Goal: Find contact information: Find contact information

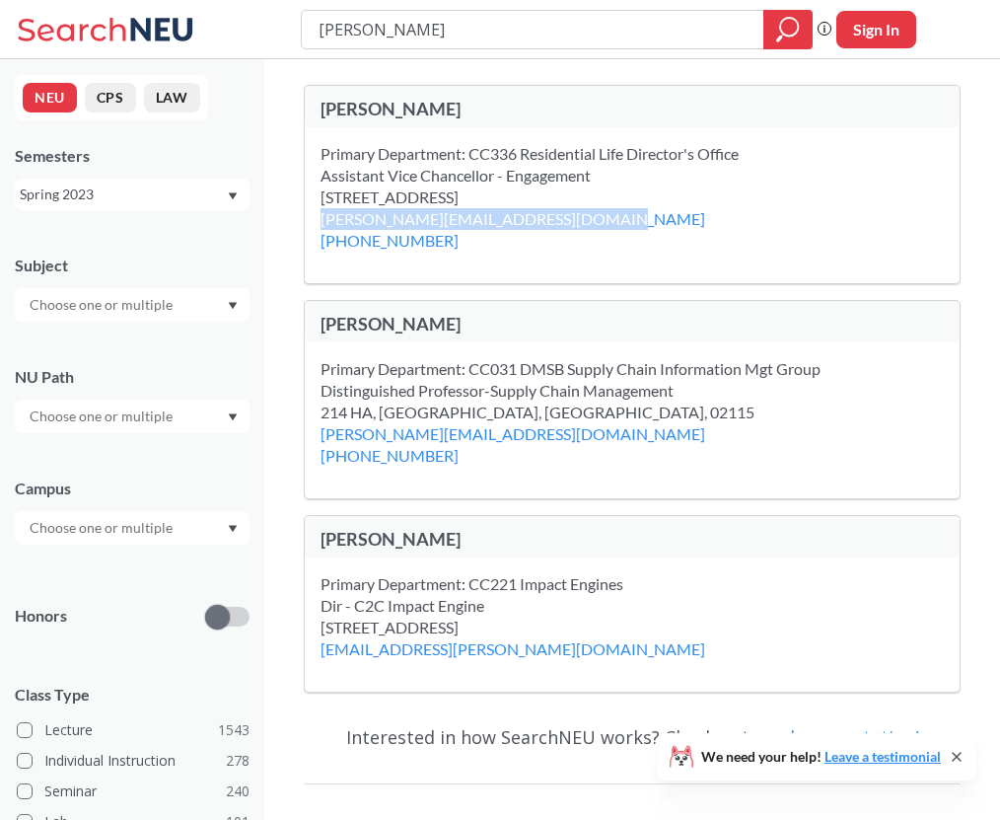
drag, startPoint x: 605, startPoint y: 223, endPoint x: 312, endPoint y: 217, distance: 293.1
click at [312, 217] on div "Primary Department: CC336 Residential Life Director's Office Assistant Vice Cha…" at bounding box center [632, 205] width 655 height 156
copy link "[PERSON_NAME][EMAIL_ADDRESS][DOMAIN_NAME]"
click at [666, 210] on div "Primary Department: CC336 Residential Life Director's Office Assistant Vice Cha…" at bounding box center [632, 205] width 655 height 156
